Goal: Task Accomplishment & Management: Complete application form

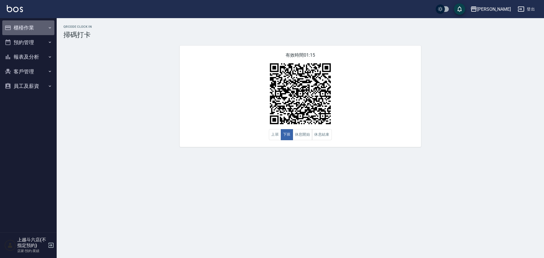
click at [24, 27] on button "櫃檯作業" at bounding box center [28, 27] width 52 height 15
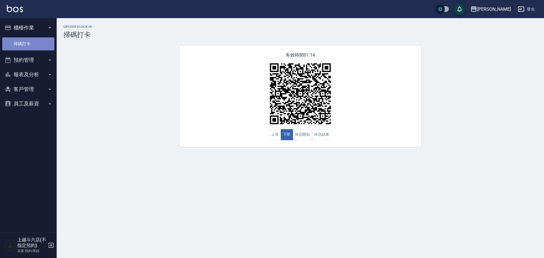
click at [21, 40] on link "掃碼打卡" at bounding box center [28, 43] width 52 height 13
click at [19, 44] on link "掃碼打卡" at bounding box center [28, 43] width 52 height 13
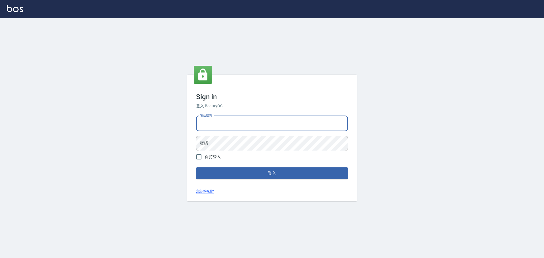
click at [260, 116] on input "電話號碼" at bounding box center [272, 123] width 152 height 15
type input "5371198"
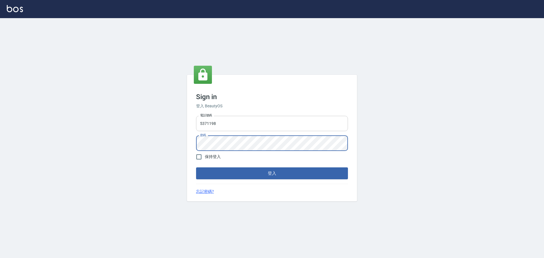
click at [196, 167] on button "登入" at bounding box center [272, 173] width 152 height 12
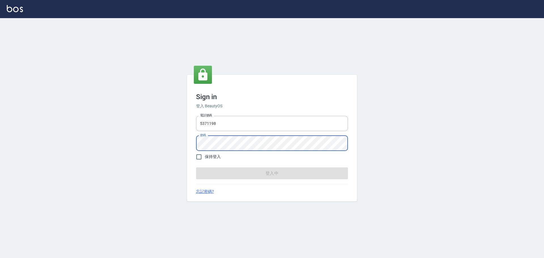
click at [268, 119] on input "5371198" at bounding box center [272, 123] width 152 height 15
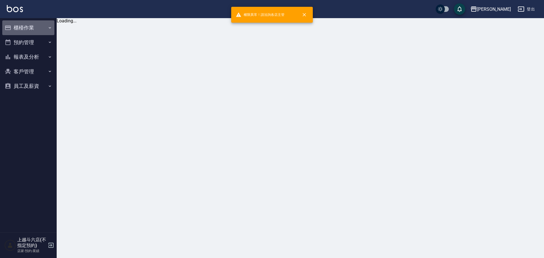
click at [24, 32] on button "櫃檯作業" at bounding box center [28, 27] width 52 height 15
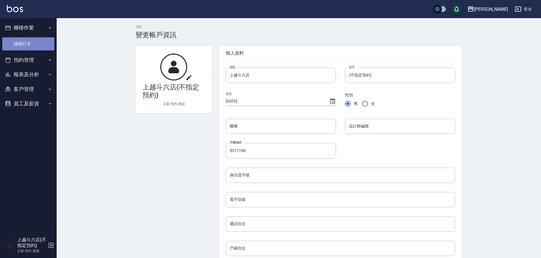
click at [35, 46] on link "掃碼打卡" at bounding box center [28, 43] width 52 height 13
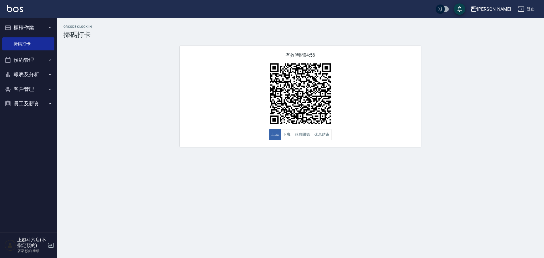
click at [10, 106] on icon "button" at bounding box center [8, 103] width 7 height 7
click at [18, 120] on link "全店打卡記錄" at bounding box center [28, 119] width 52 height 13
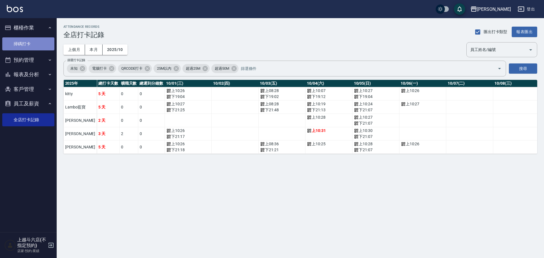
click at [52, 44] on link "掃碼打卡" at bounding box center [28, 43] width 52 height 13
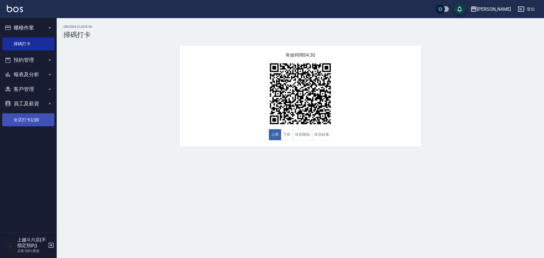
click at [42, 122] on link "全店打卡記錄" at bounding box center [28, 119] width 52 height 13
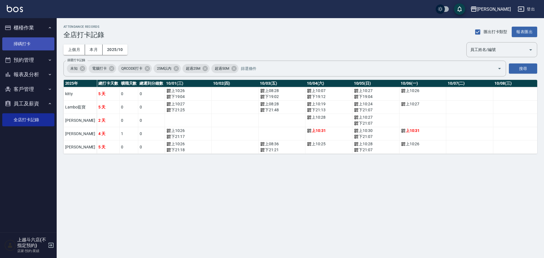
click at [30, 43] on link "掃碼打卡" at bounding box center [28, 43] width 52 height 13
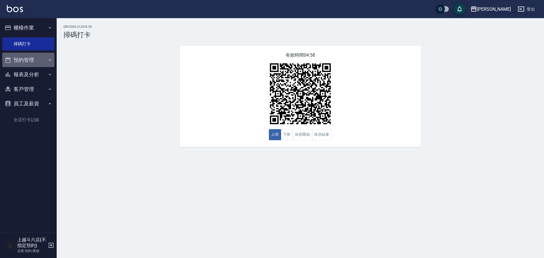
click at [38, 61] on button "預約管理" at bounding box center [28, 60] width 52 height 15
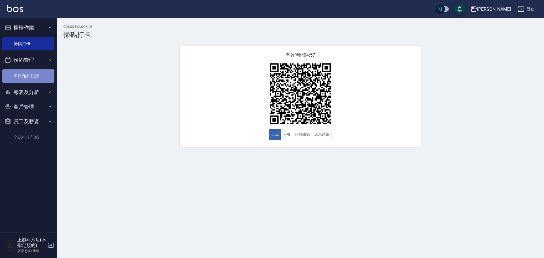
click at [42, 73] on link "單日預約紀錄" at bounding box center [28, 75] width 52 height 13
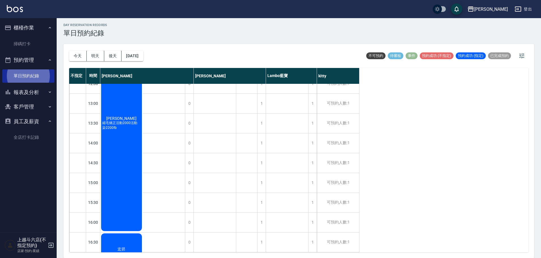
scroll to position [85, 0]
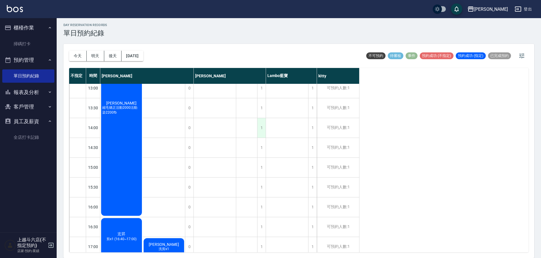
click at [259, 125] on div "1" at bounding box center [261, 128] width 8 height 20
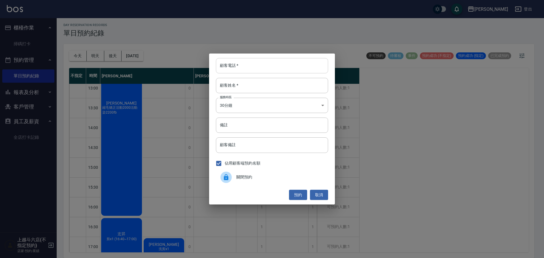
click at [270, 74] on div "顧客電話   * 顧客電話   * 顧客姓名   * 顧客姓名   * 服務時長 30分鐘 1 服務時長 備註 備註 顧客備註 顧客備註 佔用顧客端預約名額 …" at bounding box center [272, 129] width 126 height 151
click at [272, 69] on input "顧客電話   *" at bounding box center [272, 65] width 112 height 15
click at [321, 197] on button "取消" at bounding box center [319, 195] width 18 height 10
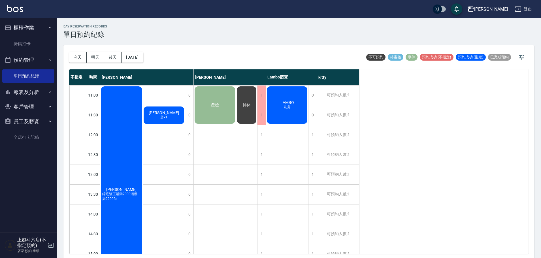
scroll to position [0, 0]
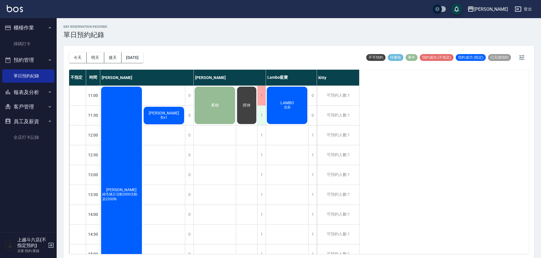
click at [259, 121] on div "1" at bounding box center [261, 116] width 8 height 20
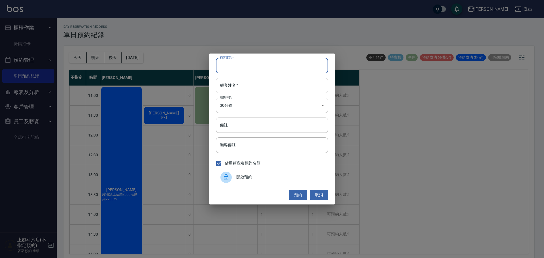
click at [248, 69] on input "顧客電話   *" at bounding box center [272, 65] width 112 height 15
type input "0"
type input "0965315276"
click at [240, 83] on input "顧客姓名   *" at bounding box center [272, 85] width 112 height 15
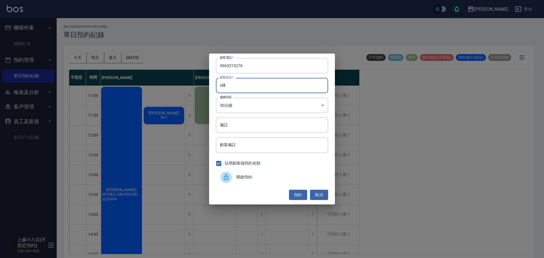
type input "x"
type input "林R"
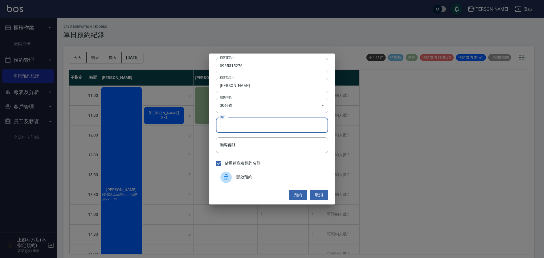
type input "ㄌ"
type input "cx1 11:50"
click at [298, 198] on button "預約" at bounding box center [298, 195] width 18 height 10
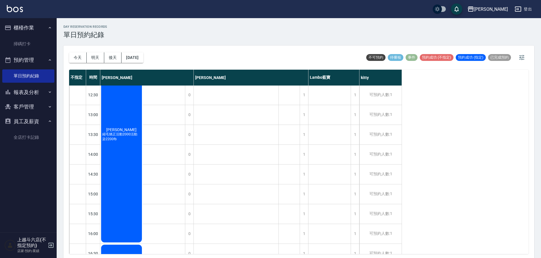
scroll to position [54, 0]
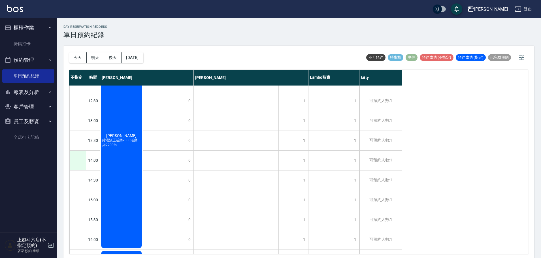
click at [83, 156] on div at bounding box center [77, 161] width 16 height 20
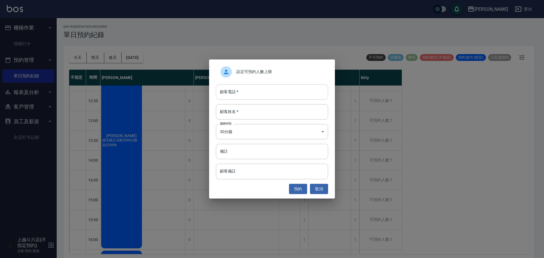
click at [276, 97] on input "顧客電話   *" at bounding box center [272, 91] width 112 height 15
type input "0978783633"
click at [302, 114] on input "顧客姓名   *" at bounding box center [272, 111] width 112 height 15
type input "5"
type input "張皓瑋"
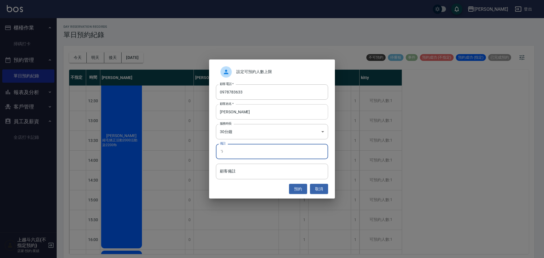
type input "ㄌ"
click at [270, 154] on input "scx1" at bounding box center [272, 151] width 112 height 15
type input "scx1"
click at [297, 189] on button "預約" at bounding box center [298, 189] width 18 height 10
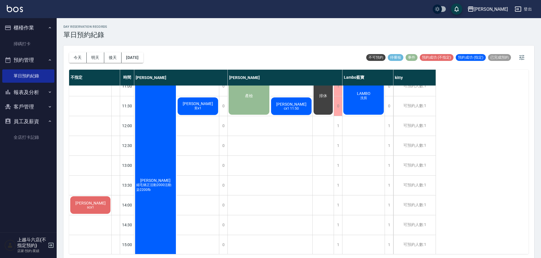
scroll to position [0, 0]
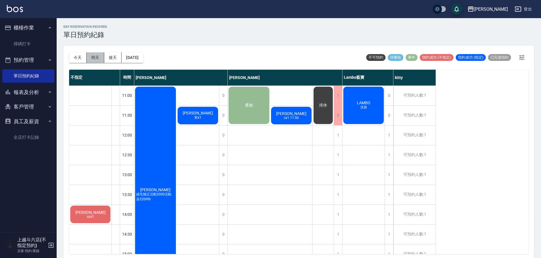
click at [92, 60] on button "明天" at bounding box center [96, 57] width 18 height 10
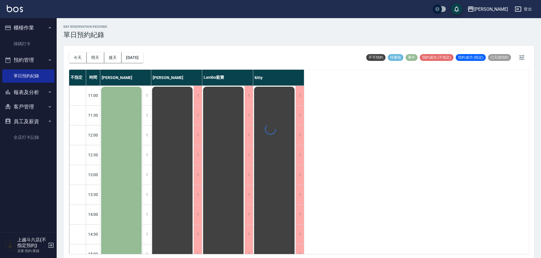
click at [91, 61] on div at bounding box center [270, 129] width 541 height 258
click at [112, 55] on button "後天" at bounding box center [113, 57] width 18 height 10
click at [112, 55] on div at bounding box center [270, 129] width 541 height 258
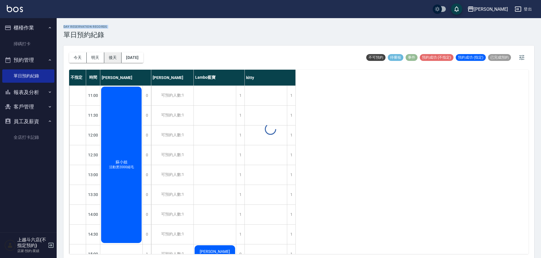
click at [112, 55] on div at bounding box center [270, 129] width 541 height 258
click at [77, 53] on button "今天" at bounding box center [78, 57] width 18 height 10
click at [77, 53] on div at bounding box center [270, 129] width 541 height 258
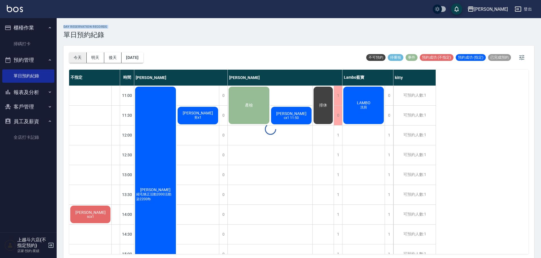
drag, startPoint x: 77, startPoint y: 53, endPoint x: 80, endPoint y: 58, distance: 6.1
click at [77, 53] on div at bounding box center [270, 129] width 541 height 258
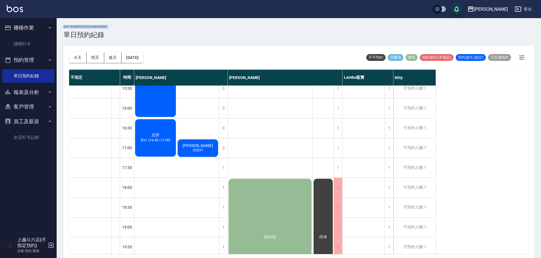
scroll to position [170, 0]
